Goal: Task Accomplishment & Management: Use online tool/utility

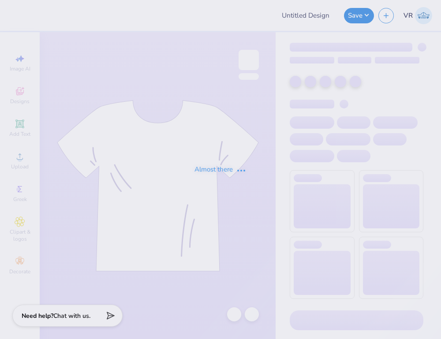
type input "hoodie"
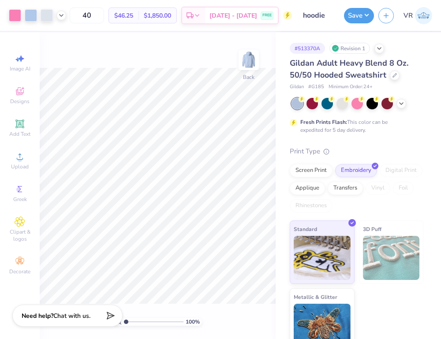
click at [300, 224] on div "Art colors 40 $46.25 Per Item $1,850.00 Total Est. Delivery Sep 12 - 15 FREE De…" at bounding box center [220, 169] width 441 height 339
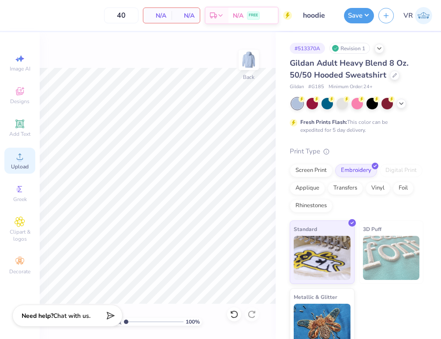
click at [21, 156] on icon at bounding box center [20, 156] width 11 height 11
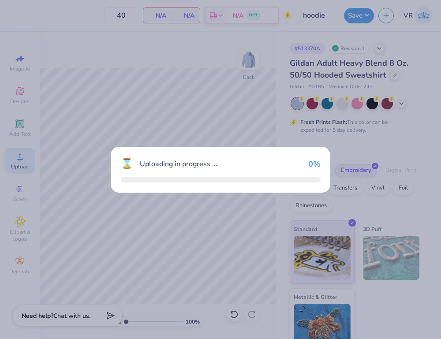
click at [212, 18] on body "40 N/A Per Item N/A Total Est. Delivery N/A FREE Design Title hoodie Save VR Im…" at bounding box center [220, 169] width 441 height 339
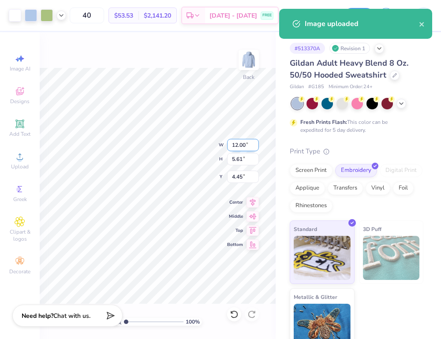
click at [237, 144] on input "12.00" at bounding box center [243, 145] width 32 height 12
type input "12"
type input "3"
type input "12.00"
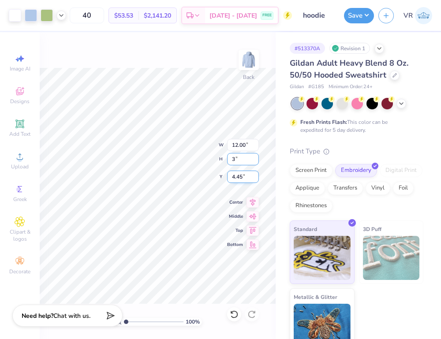
type input "3"
click at [242, 176] on input "4.45" at bounding box center [243, 177] width 32 height 12
type input "3"
type input "6.42"
type input "3.00"
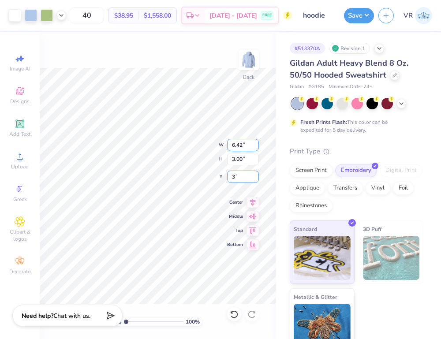
type input "3"
click at [233, 144] on input "6.42" at bounding box center [243, 145] width 32 height 12
type input "12"
type input "3.00"
click at [234, 144] on input "12" at bounding box center [243, 145] width 32 height 12
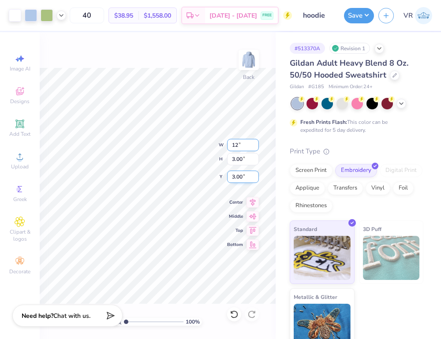
type input "12.00"
type input "5.61"
click at [242, 175] on input "1.70" at bounding box center [243, 177] width 32 height 12
type input "3.00"
click at [54, 15] on div at bounding box center [37, 15] width 57 height 12
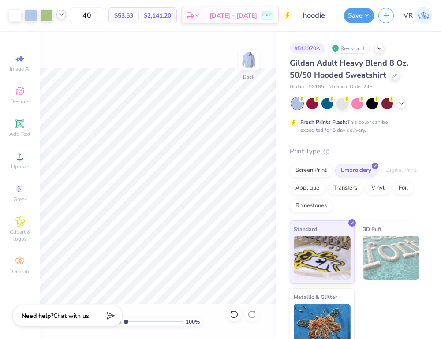
click at [59, 15] on icon at bounding box center [61, 14] width 7 height 7
click at [357, 16] on button "Save" at bounding box center [359, 14] width 30 height 15
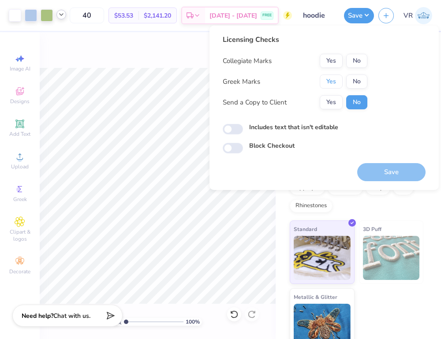
drag, startPoint x: 331, startPoint y: 77, endPoint x: 337, endPoint y: 73, distance: 7.7
click at [332, 75] on button "Yes" at bounding box center [331, 82] width 23 height 14
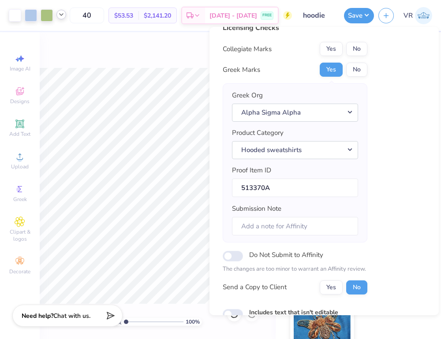
scroll to position [73, 0]
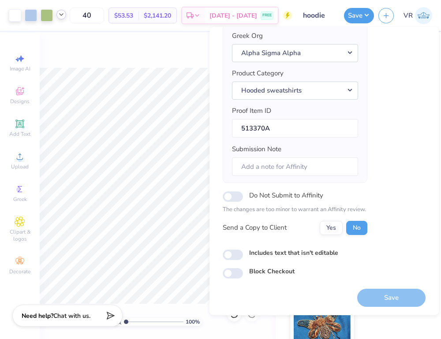
click at [373, 292] on div "Save" at bounding box center [391, 298] width 68 height 18
click at [375, 298] on div "Save" at bounding box center [391, 298] width 68 height 18
click at [384, 302] on div "Save" at bounding box center [391, 298] width 68 height 18
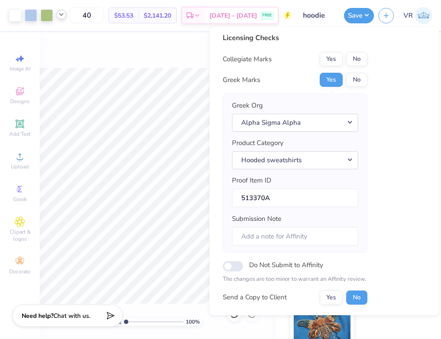
scroll to position [0, 0]
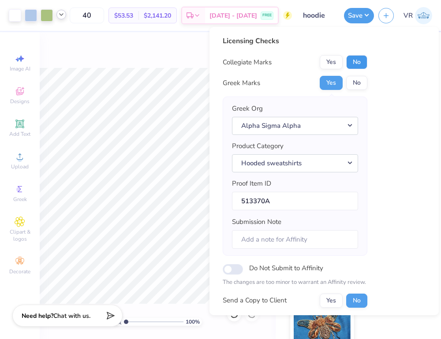
click at [358, 66] on button "No" at bounding box center [356, 62] width 21 height 14
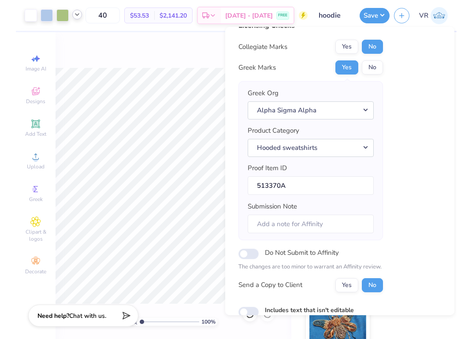
scroll to position [73, 0]
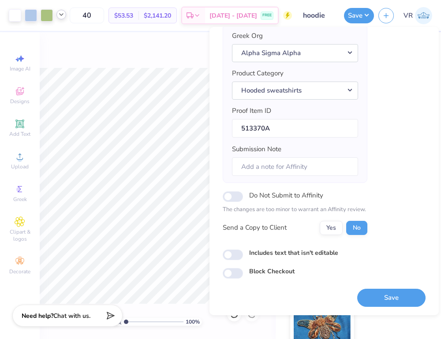
click at [398, 298] on button "Save" at bounding box center [391, 298] width 68 height 18
click at [1, 337] on div "Image AI Designs Add Text Upload Greek Clipart & logos Decorate" at bounding box center [20, 185] width 40 height 307
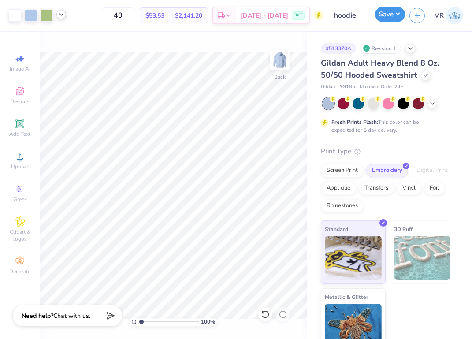
click at [391, 19] on button "Save" at bounding box center [390, 14] width 30 height 15
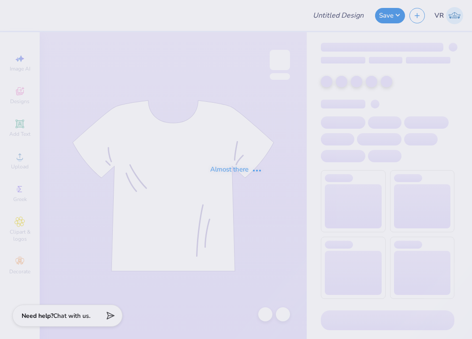
type input "Philly Trash Pick Up"
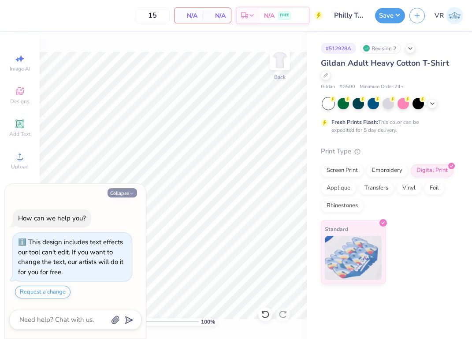
click at [118, 192] on button "Collapse" at bounding box center [123, 192] width 30 height 9
type textarea "x"
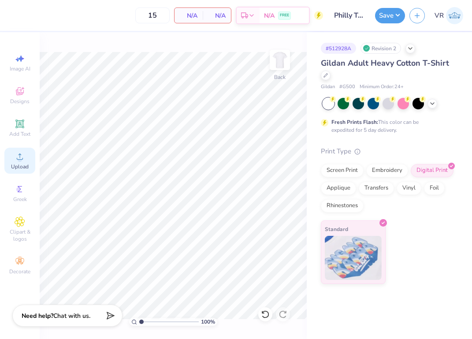
click at [22, 155] on icon at bounding box center [20, 156] width 11 height 11
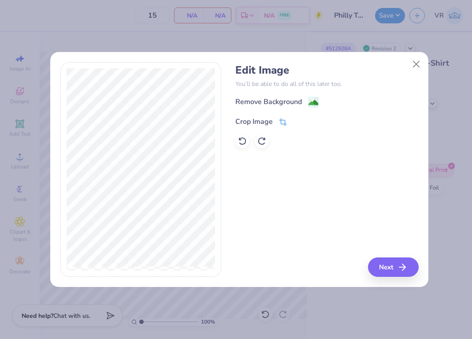
click at [283, 119] on icon at bounding box center [283, 122] width 8 height 8
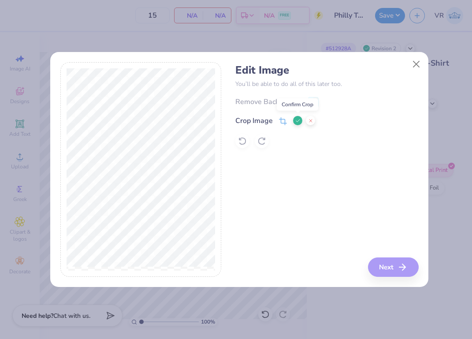
click at [296, 120] on icon at bounding box center [297, 120] width 5 height 5
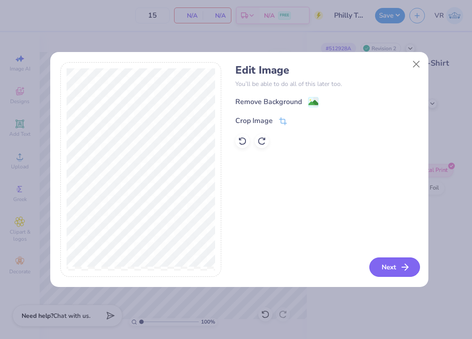
click at [390, 268] on button "Next" at bounding box center [394, 266] width 51 height 19
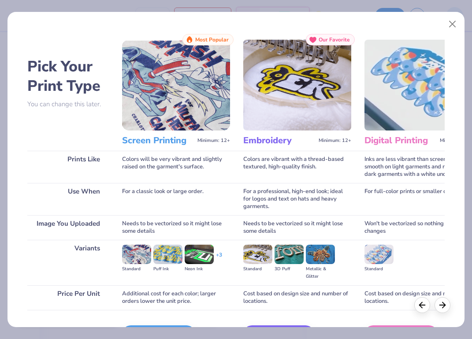
click at [387, 86] on img at bounding box center [419, 85] width 108 height 91
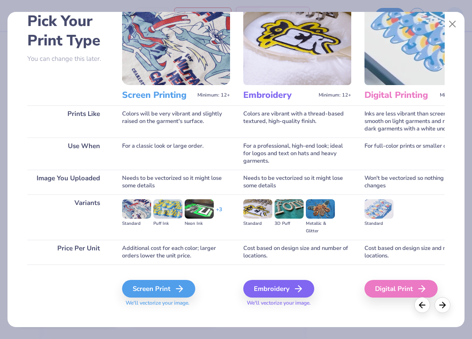
scroll to position [56, 0]
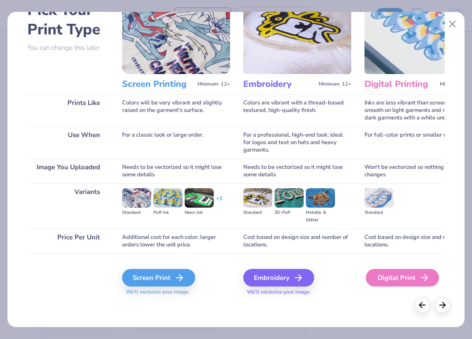
click at [394, 278] on div "Digital Print" at bounding box center [402, 278] width 73 height 18
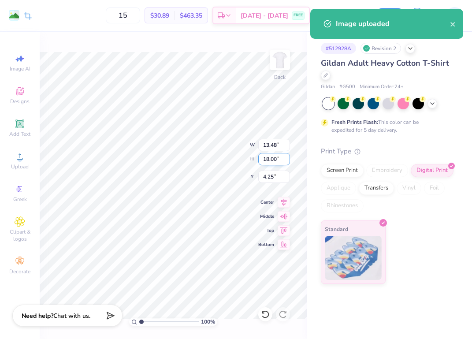
click at [274, 164] on input "18.00" at bounding box center [274, 159] width 32 height 12
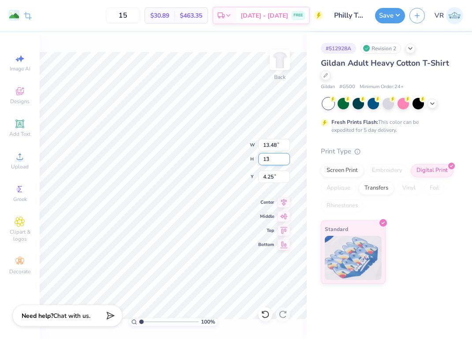
type input "13"
type input "6.75"
type input "9.73"
type input "13.00"
type input "3.00"
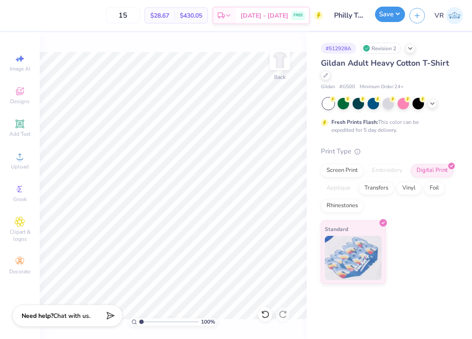
click at [393, 10] on button "Save" at bounding box center [390, 14] width 30 height 15
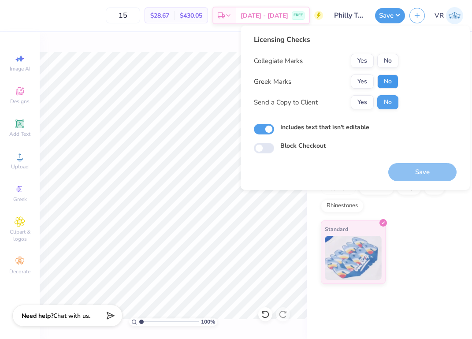
click at [382, 77] on button "No" at bounding box center [387, 82] width 21 height 14
click at [383, 64] on button "No" at bounding box center [387, 61] width 21 height 14
click at [428, 171] on button "Save" at bounding box center [422, 172] width 68 height 18
